Goal: Find specific page/section: Find specific page/section

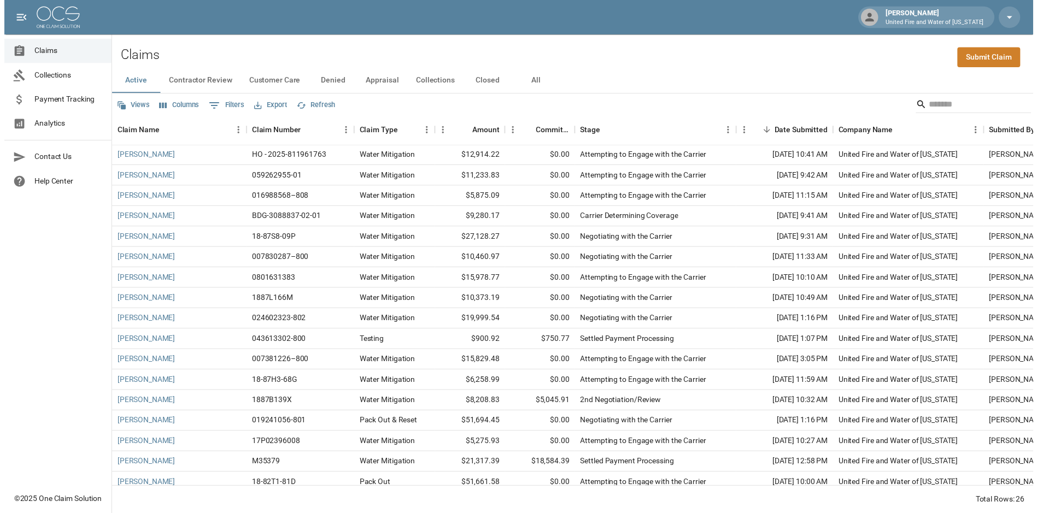
scroll to position [203, 0]
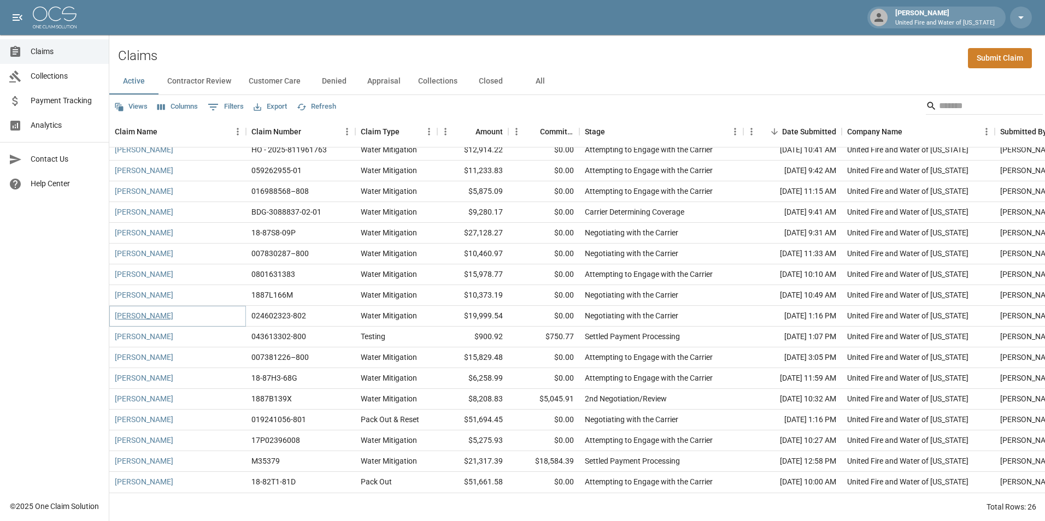
click at [155, 310] on link "[PERSON_NAME]" at bounding box center [144, 315] width 58 height 11
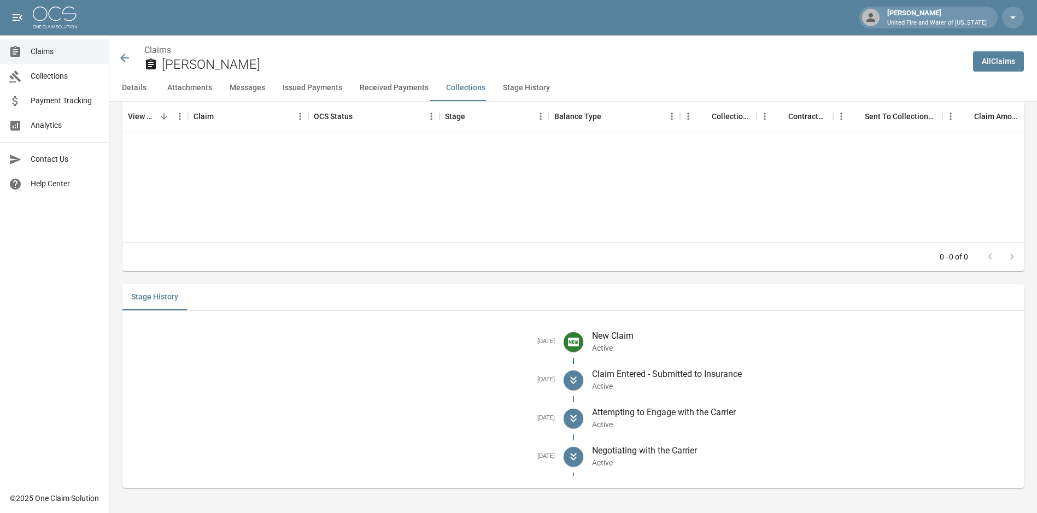
scroll to position [1869, 0]
click at [255, 91] on button "Messages" at bounding box center [247, 88] width 53 height 26
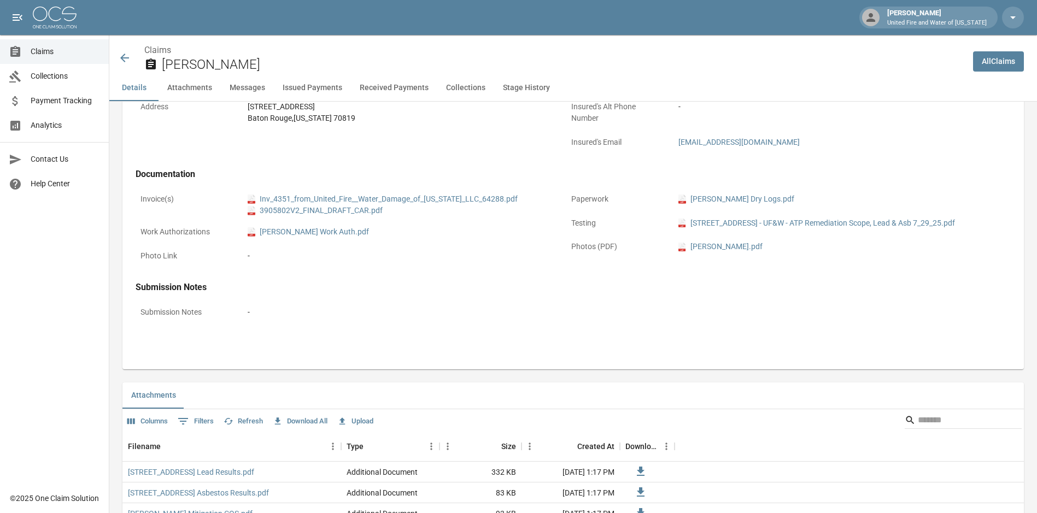
scroll to position [348, 0]
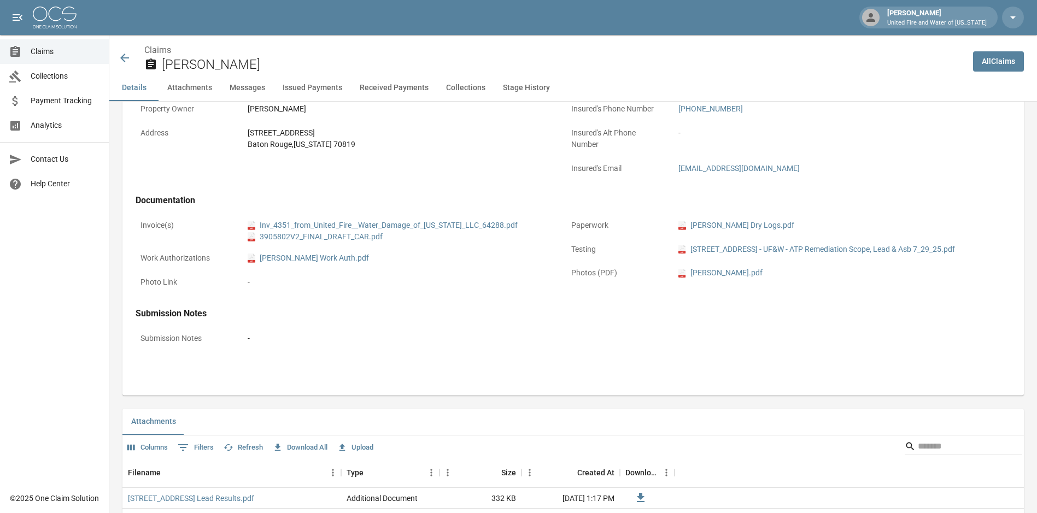
click at [37, 57] on link "Claims" at bounding box center [54, 51] width 109 height 25
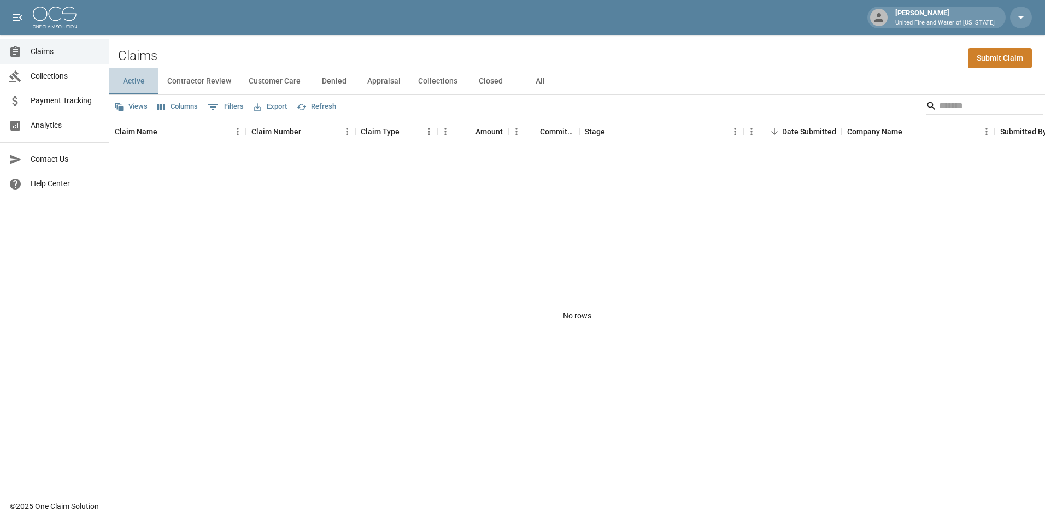
click at [127, 82] on button "Active" at bounding box center [133, 81] width 49 height 26
click at [34, 58] on link "Claims" at bounding box center [54, 51] width 109 height 25
click at [154, 86] on button "Active" at bounding box center [133, 81] width 49 height 26
click at [216, 83] on button "Contractor Review" at bounding box center [198, 81] width 81 height 26
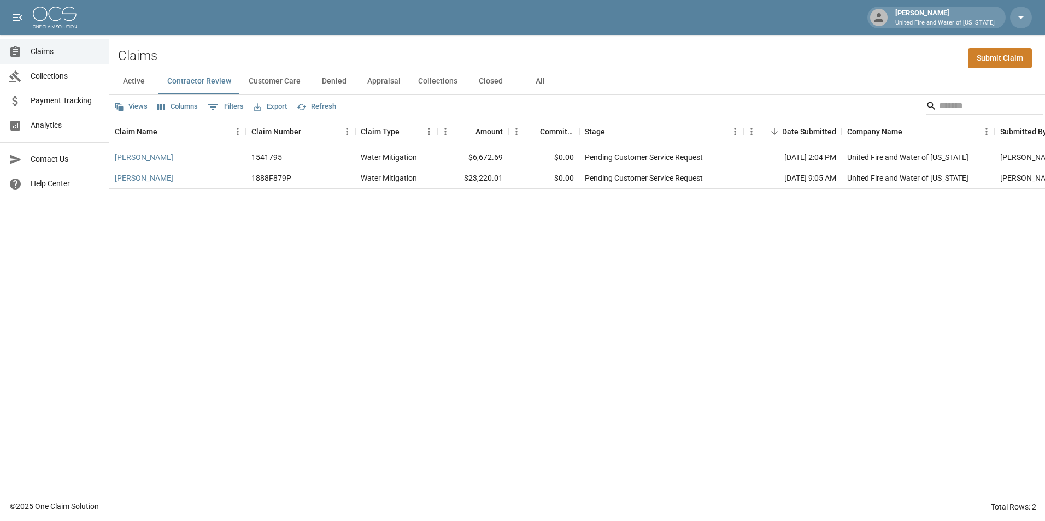
click at [142, 83] on button "Active" at bounding box center [133, 81] width 49 height 26
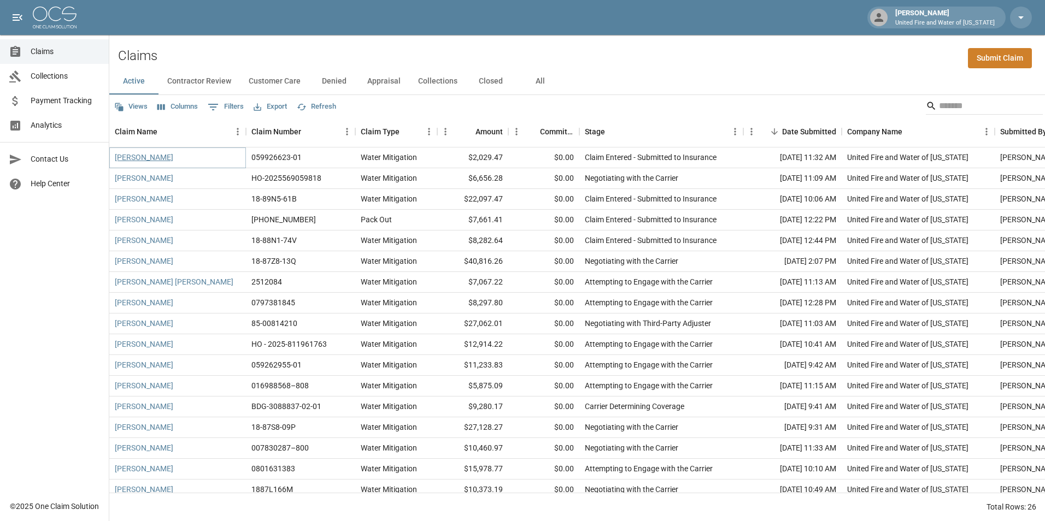
click at [155, 157] on link "[PERSON_NAME]" at bounding box center [144, 157] width 58 height 11
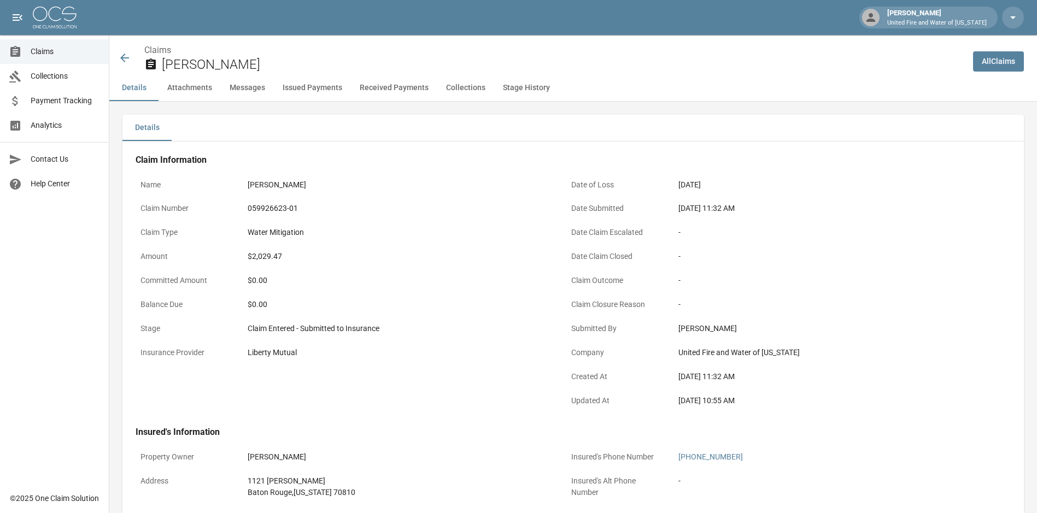
click at [126, 60] on icon at bounding box center [124, 57] width 13 height 13
